Goal: Task Accomplishment & Management: Manage account settings

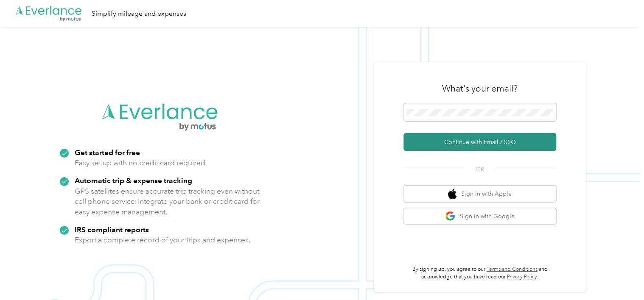
click at [462, 142] on button "Continue with Email / SSO" at bounding box center [479, 142] width 153 height 18
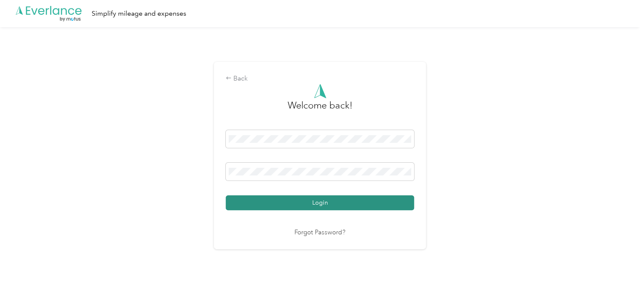
click at [328, 201] on button "Login" at bounding box center [320, 203] width 188 height 15
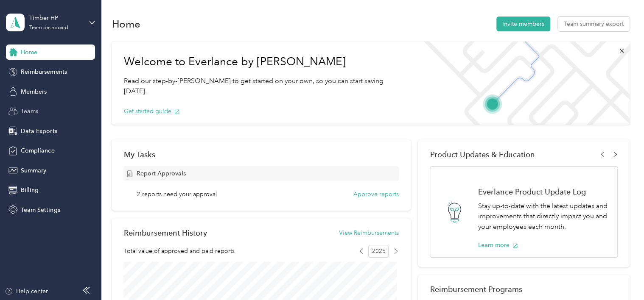
click at [28, 109] on span "Teams" at bounding box center [29, 111] width 17 height 9
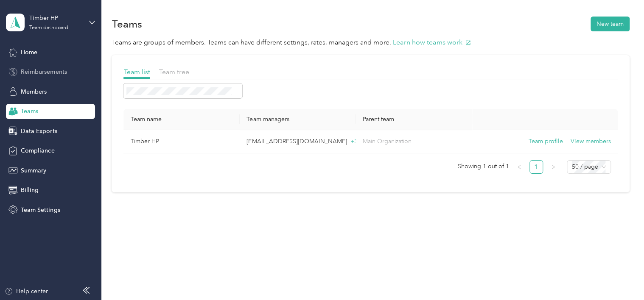
click at [56, 73] on span "Reimbursements" at bounding box center [44, 71] width 46 height 9
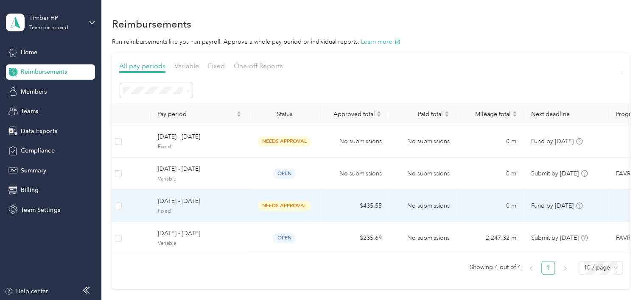
click at [196, 200] on span "[DATE] - [DATE]" at bounding box center [199, 201] width 84 height 9
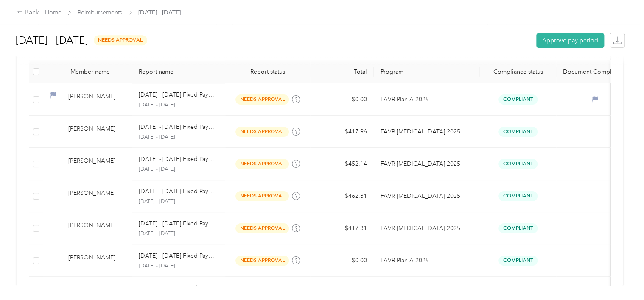
scroll to position [240, 0]
